Goal: Information Seeking & Learning: Learn about a topic

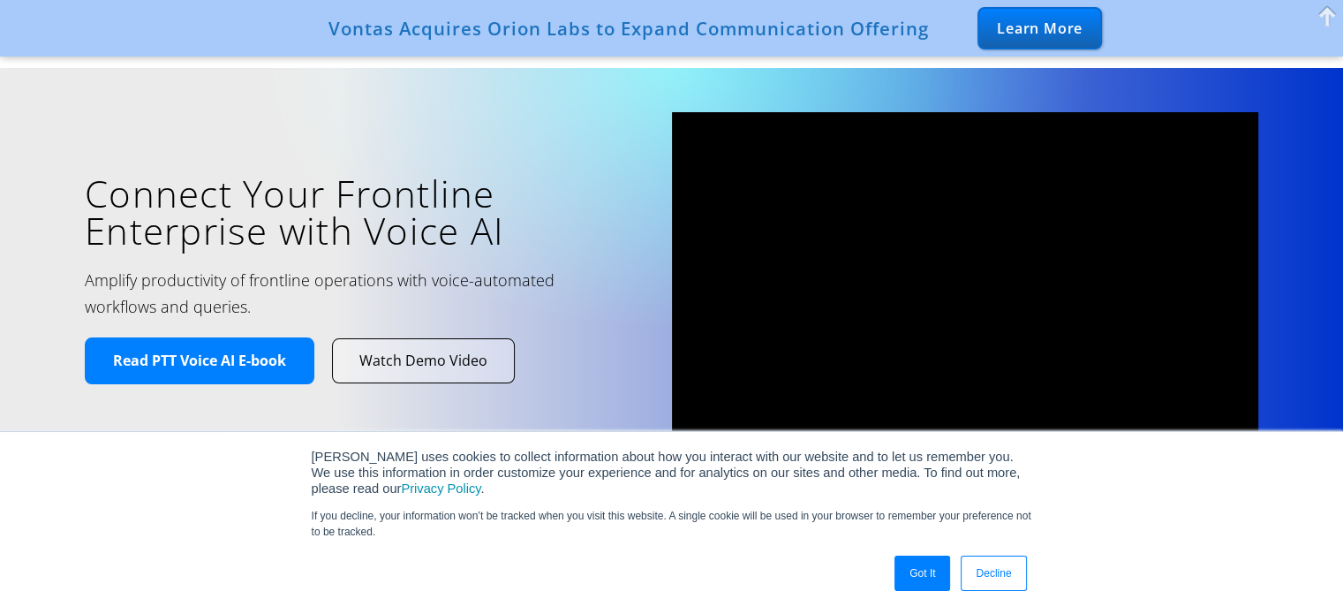
click at [663, 578] on link "Decline" at bounding box center [993, 573] width 65 height 35
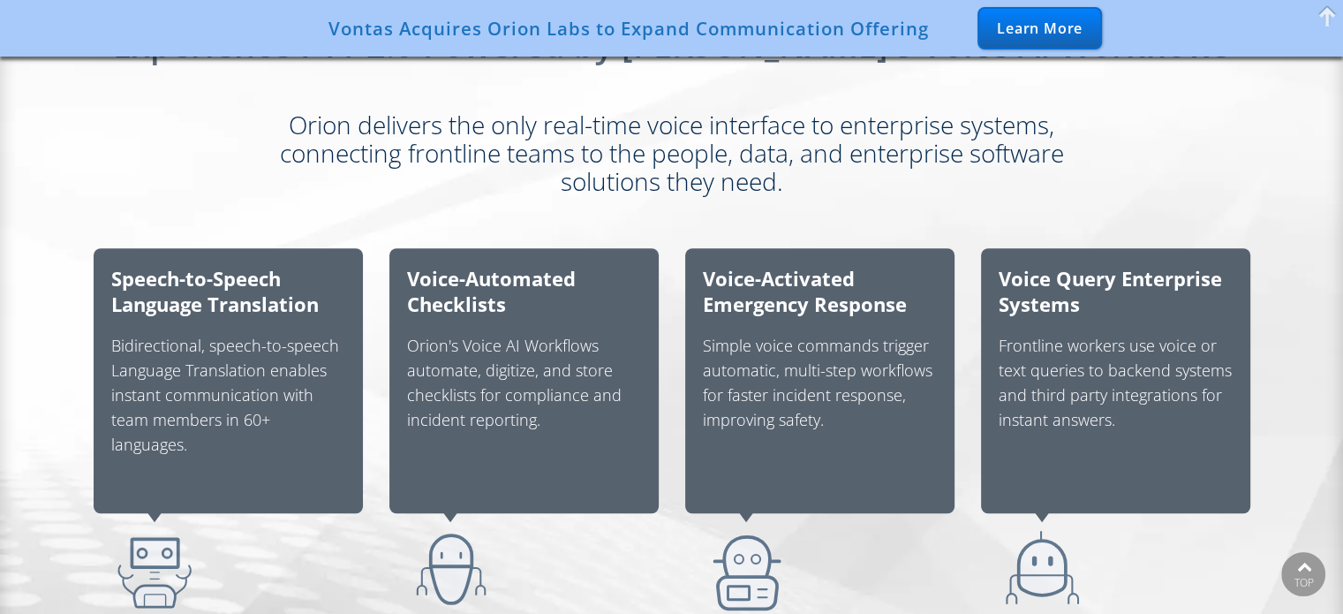
scroll to position [1148, 0]
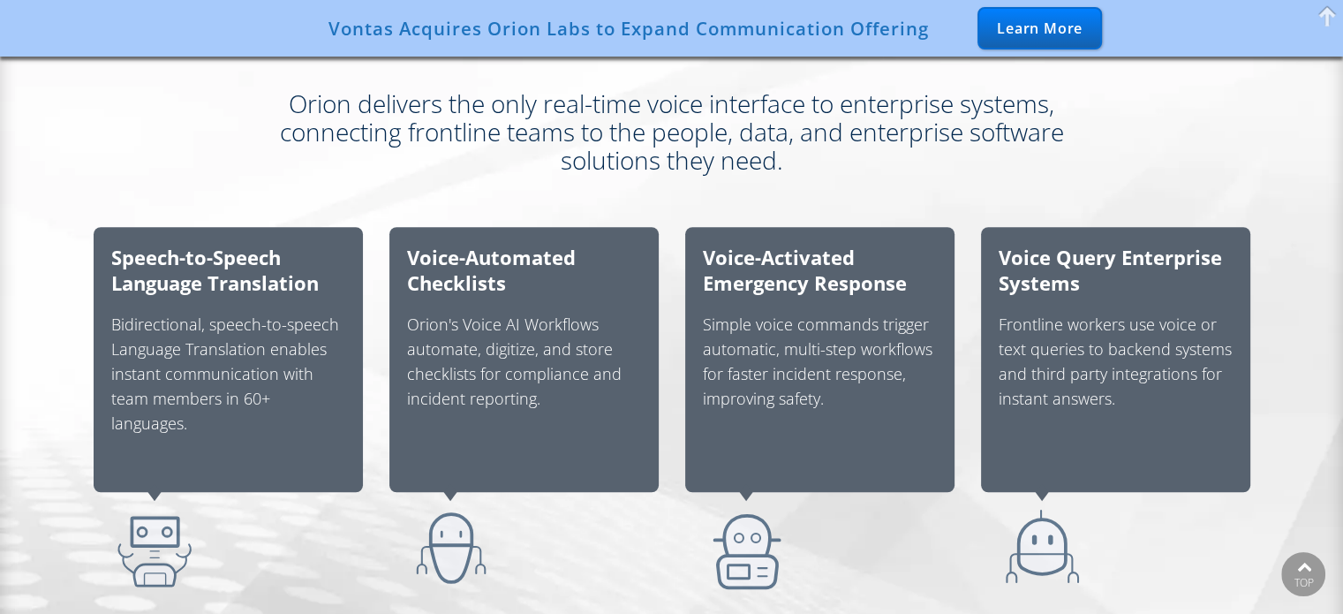
click at [125, 109] on div "Orion delivers the only real-time voice interface to enterprise systems, connec…" at bounding box center [672, 131] width 1237 height 85
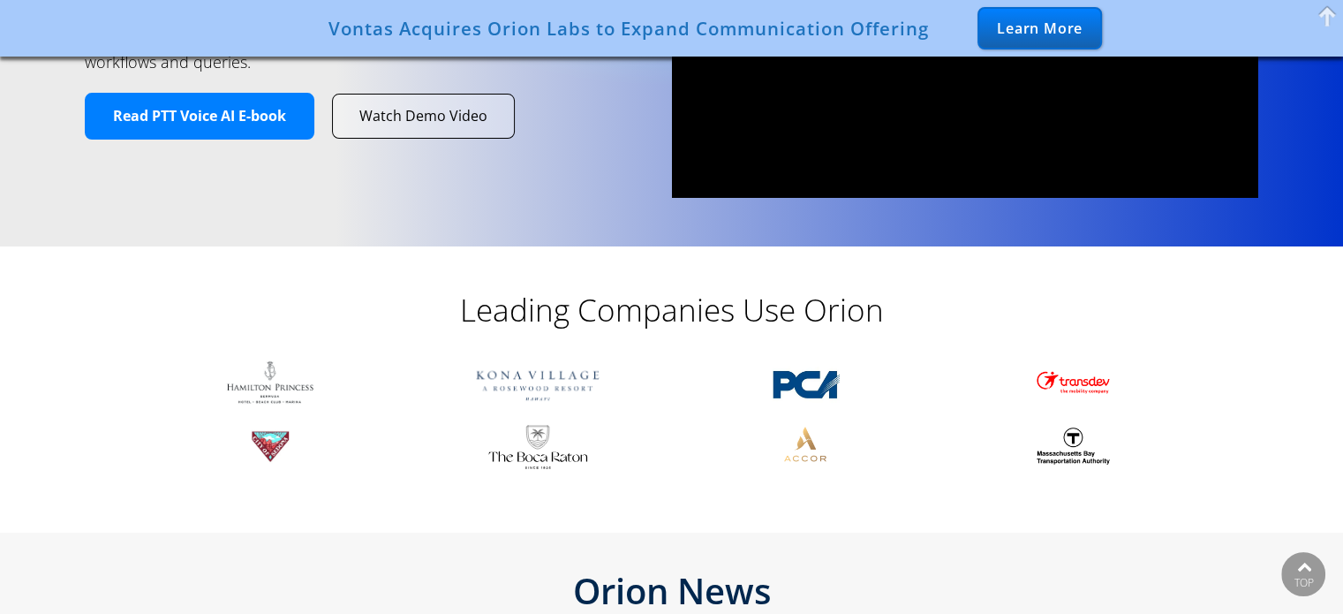
scroll to position [0, 0]
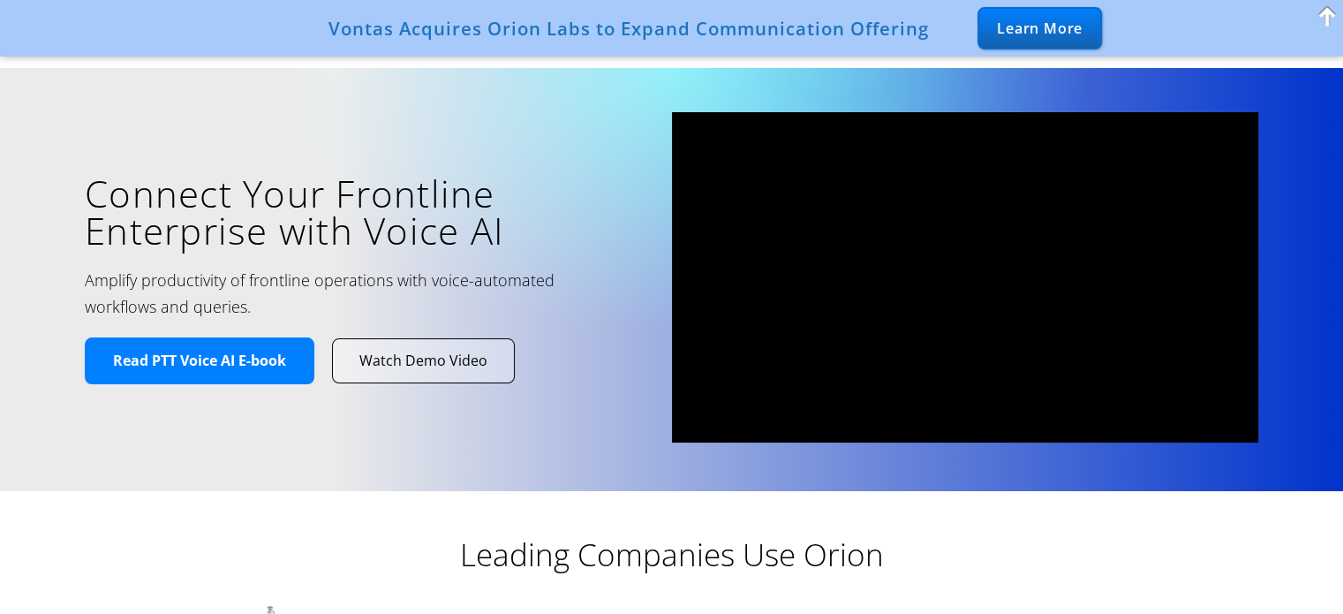
click at [663, 16] on span at bounding box center [1327, 16] width 26 height 32
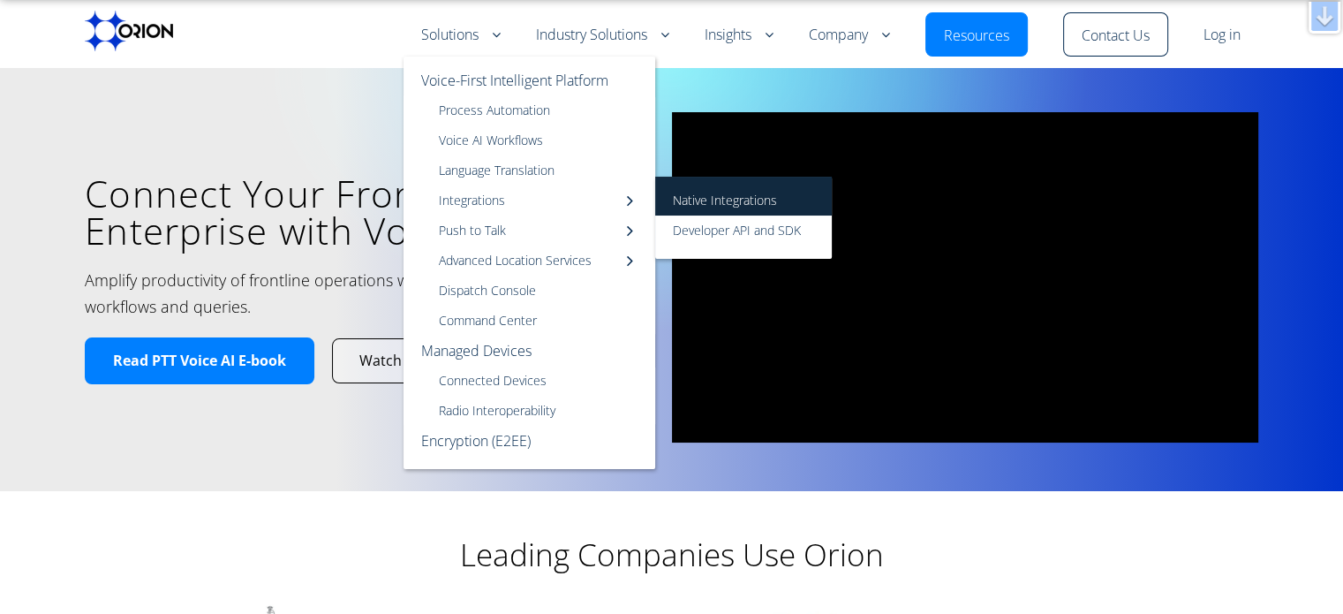
click at [663, 208] on link "Native Integrations" at bounding box center [743, 196] width 177 height 39
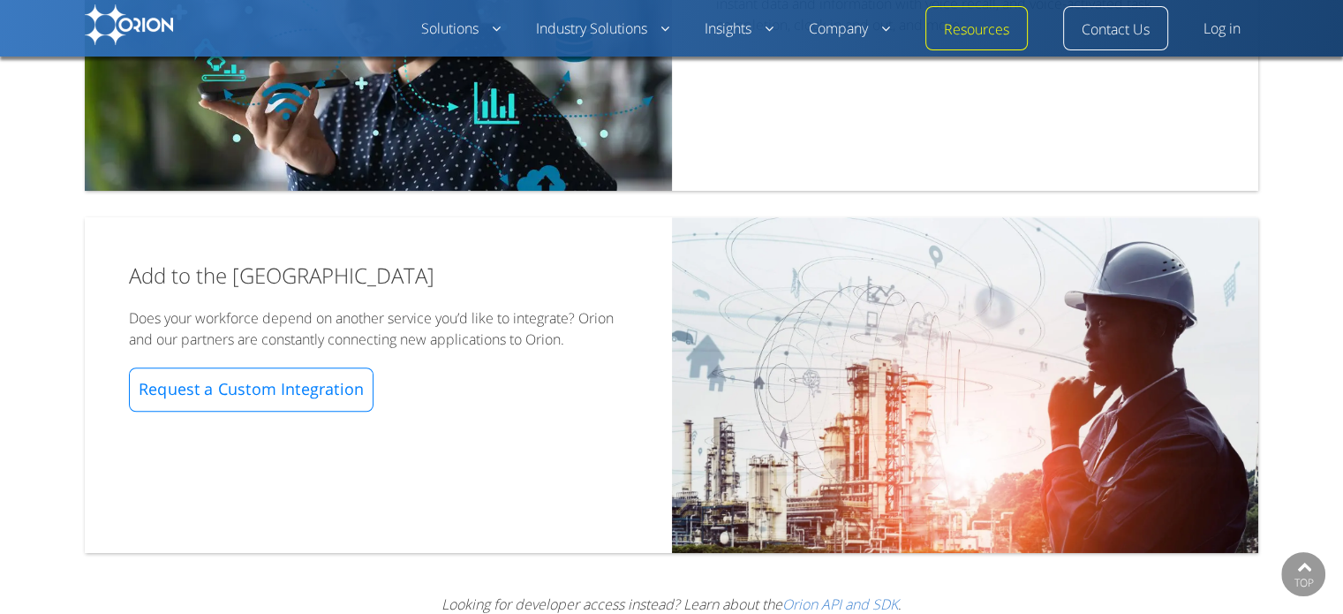
scroll to position [1092, 0]
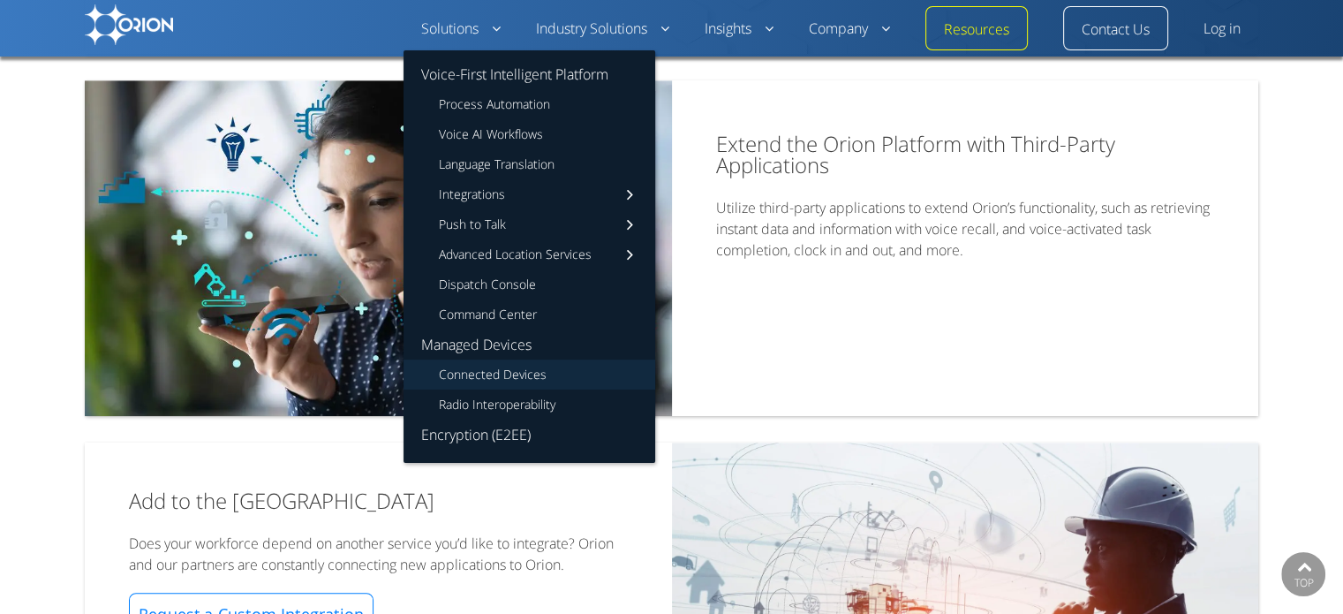
click at [470, 374] on link "Connected Devices" at bounding box center [530, 374] width 252 height 30
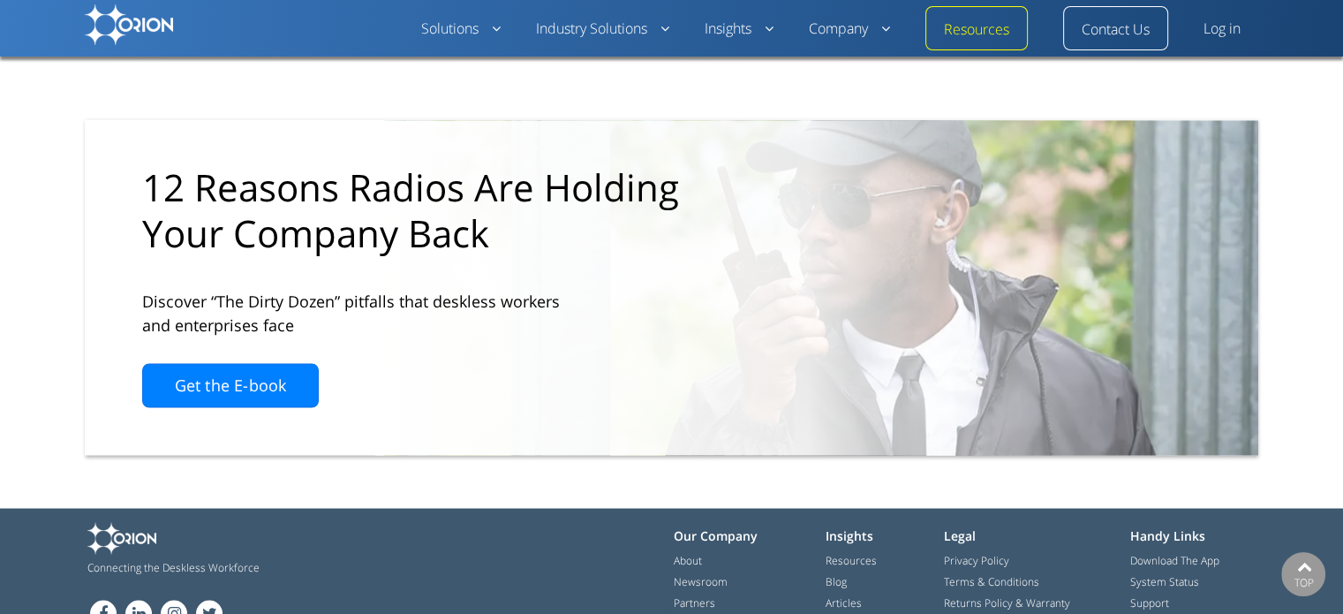
scroll to position [3034, 0]
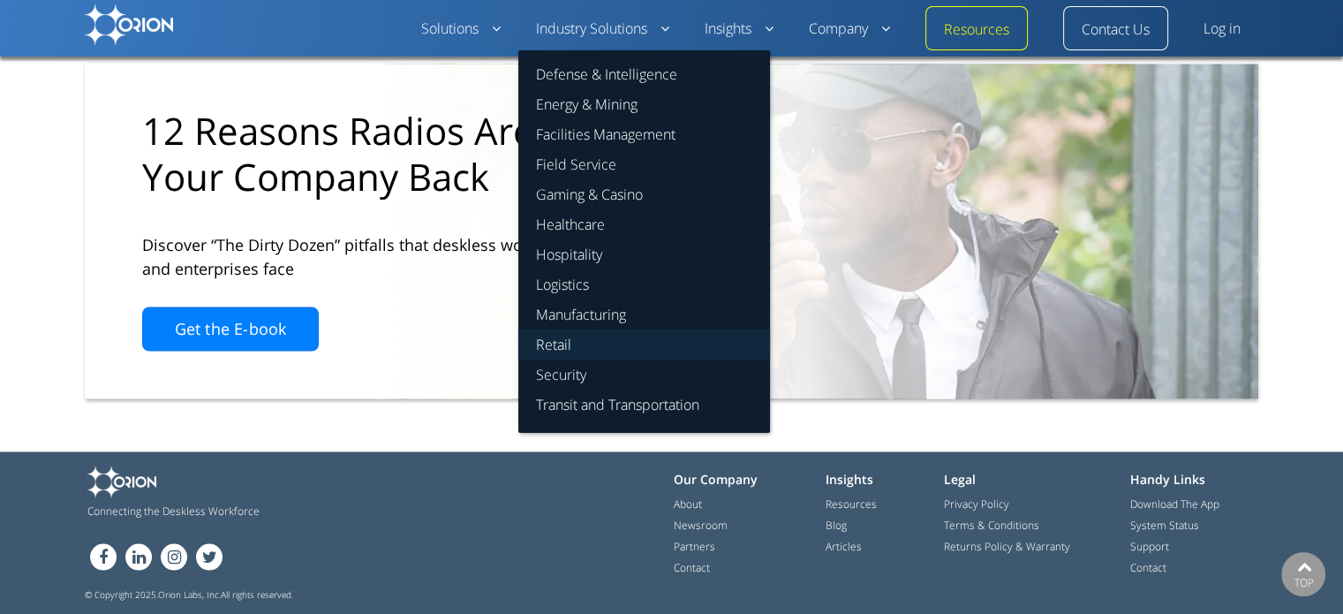
click at [558, 351] on link "Retail" at bounding box center [644, 344] width 252 height 30
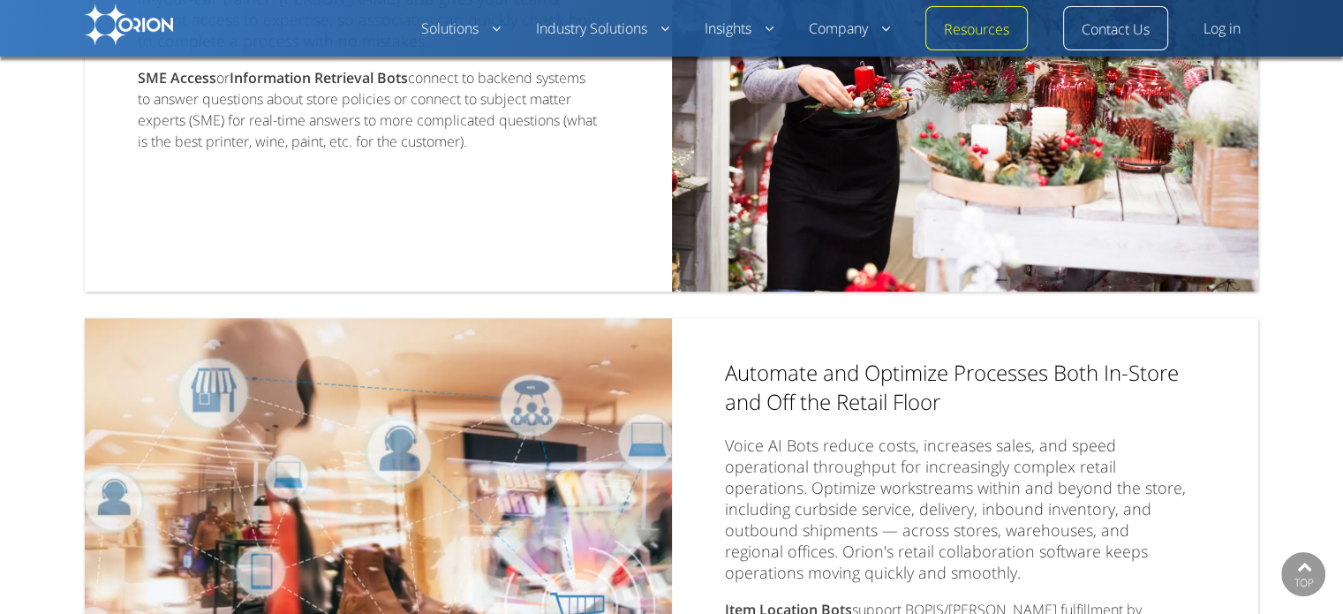
scroll to position [2031, 0]
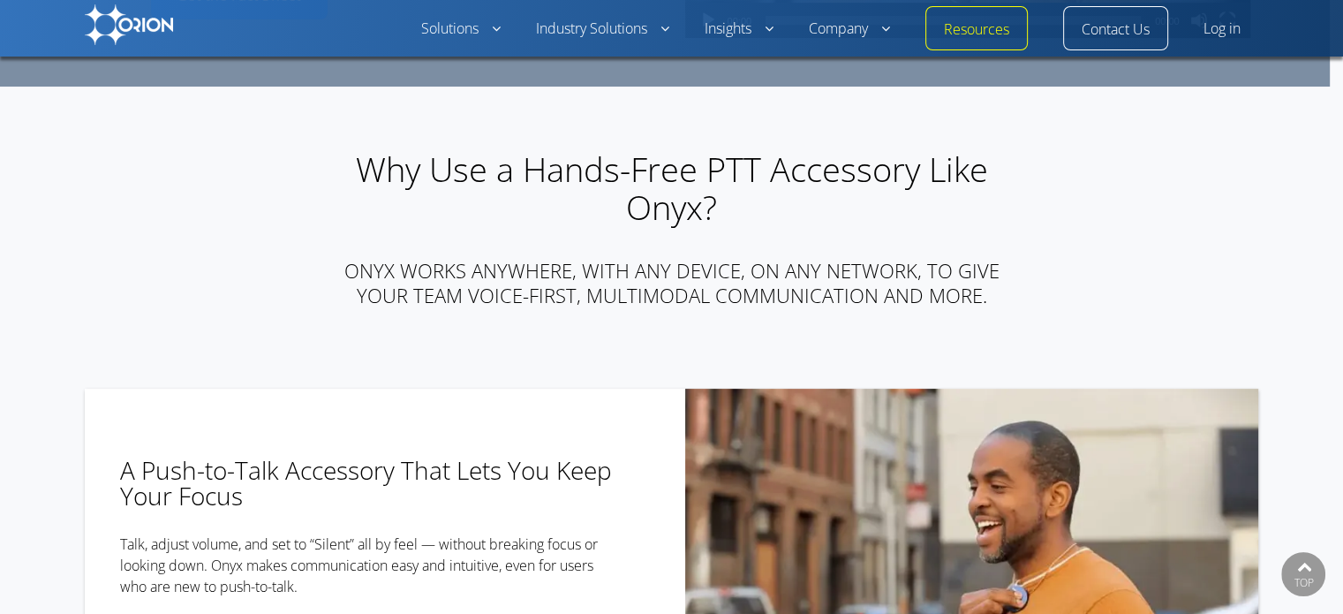
scroll to position [265, 0]
